Goal: Task Accomplishment & Management: Manage account settings

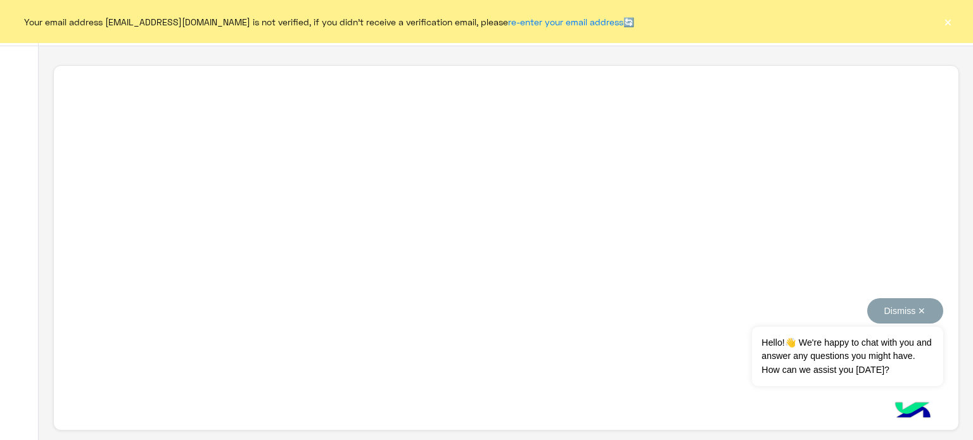
click at [921, 310] on button "Dismiss ✕" at bounding box center [905, 310] width 76 height 25
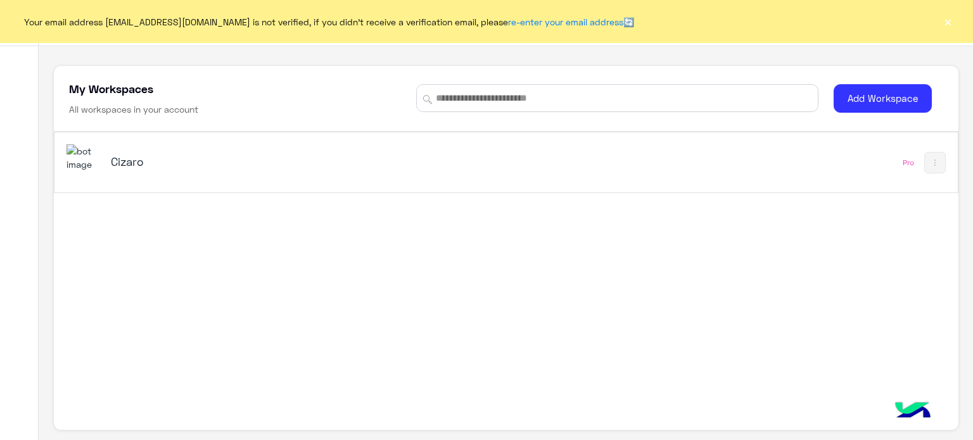
click at [951, 25] on button "×" at bounding box center [947, 21] width 13 height 13
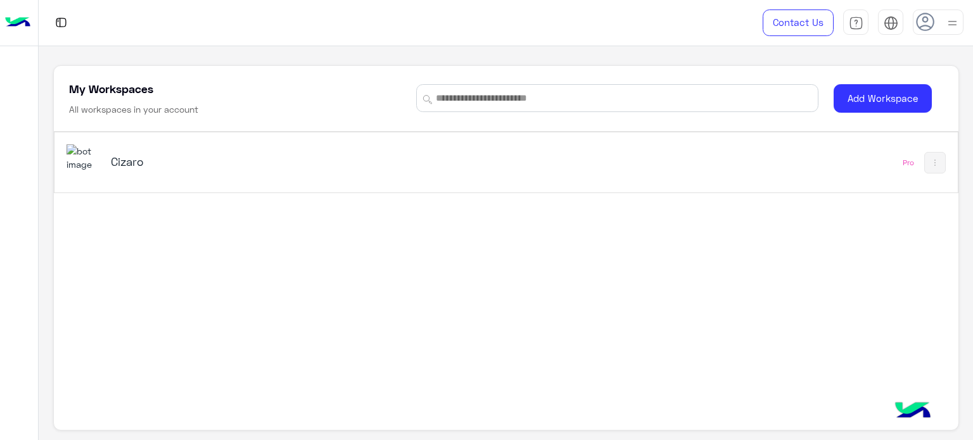
click at [105, 155] on div "Cizaro" at bounding box center [331, 162] width 528 height 37
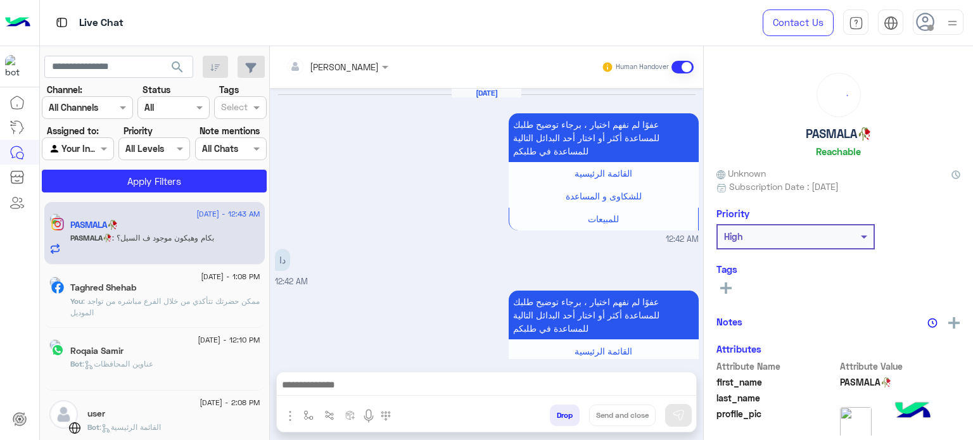
scroll to position [500, 0]
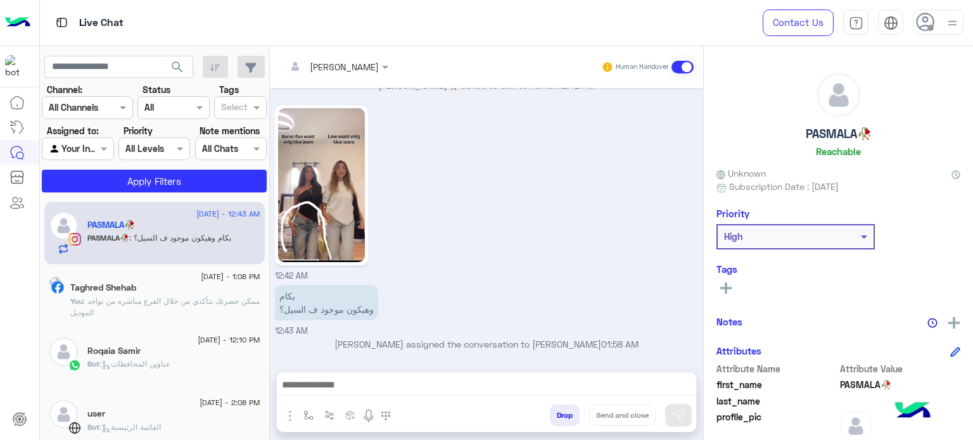
click at [924, 24] on icon at bounding box center [925, 22] width 19 height 19
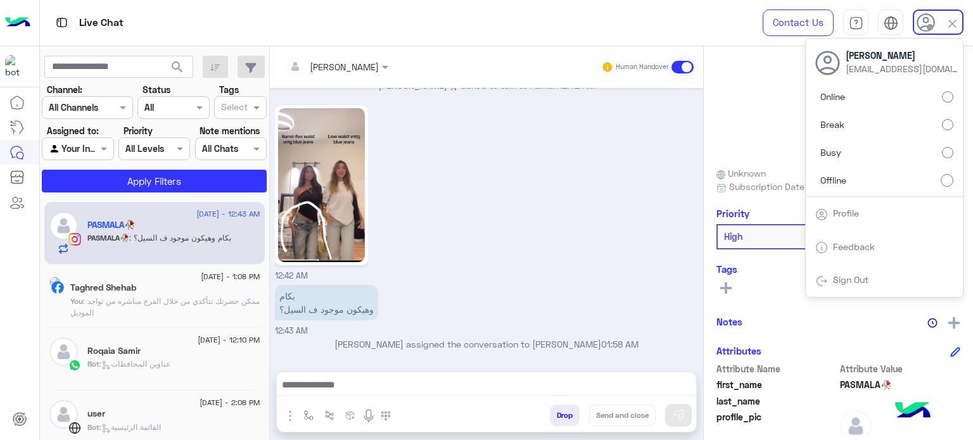
click at [943, 87] on label "Online" at bounding box center [884, 97] width 138 height 23
